Goal: Information Seeking & Learning: Learn about a topic

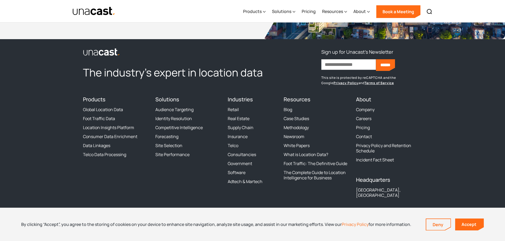
scroll to position [1621, 0]
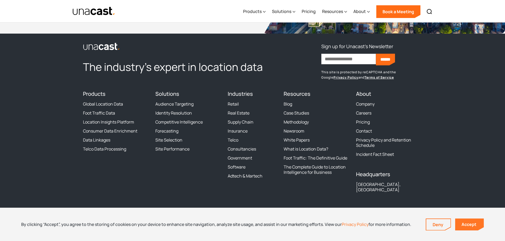
click at [465, 221] on link "Accept" at bounding box center [469, 225] width 29 height 12
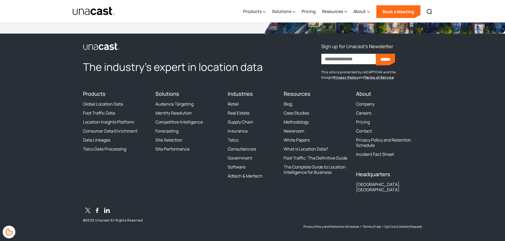
click at [60, 152] on footer "The industry’s expert in location data Sign up for Unacast's Newsletter First n…" at bounding box center [252, 140] width 505 height 212
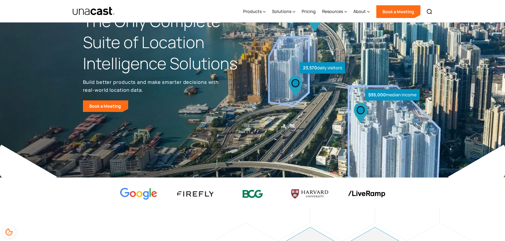
scroll to position [0, 0]
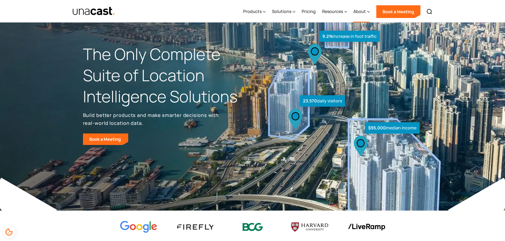
click at [362, 10] on div "About" at bounding box center [359, 11] width 12 height 6
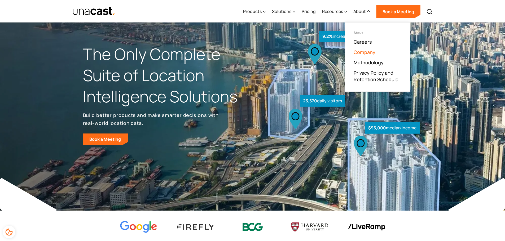
click at [365, 52] on link "Company" at bounding box center [364, 52] width 22 height 6
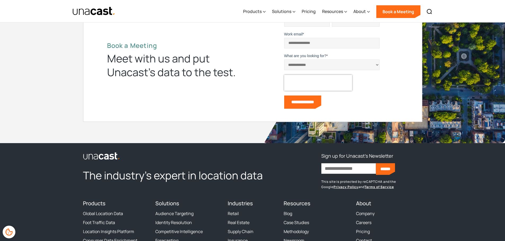
scroll to position [1259, 0]
